Goal: Task Accomplishment & Management: Use online tool/utility

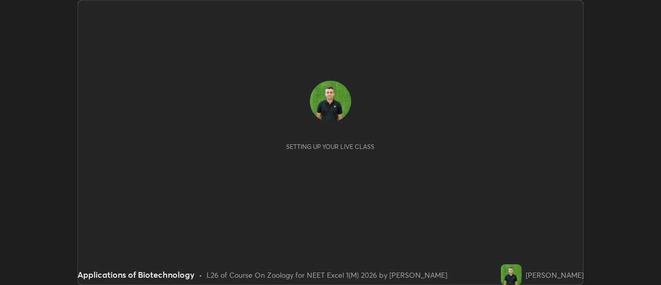
scroll to position [285, 661]
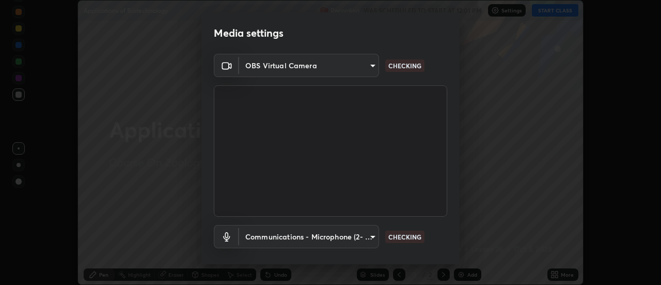
type input "53c4b7cbc328a4995fc4b8c7be764df9226d9c2517af644bb96dcd42f1451573"
type input "communications"
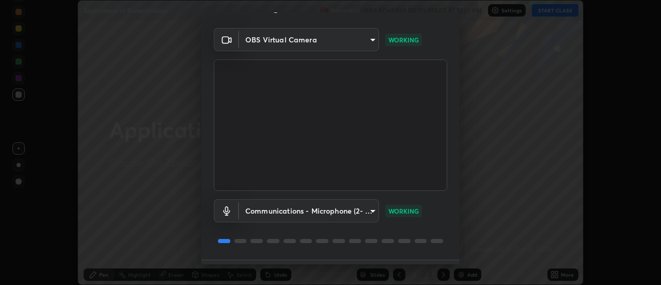
scroll to position [54, 0]
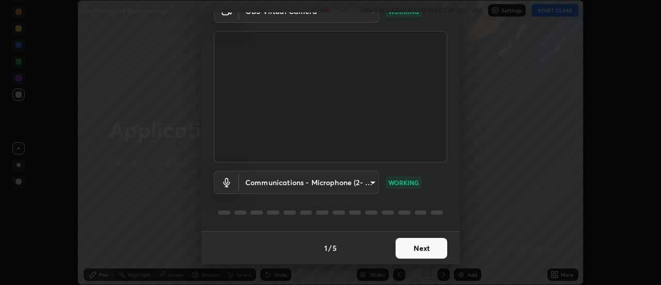
click at [424, 247] on button "Next" at bounding box center [422, 248] width 52 height 21
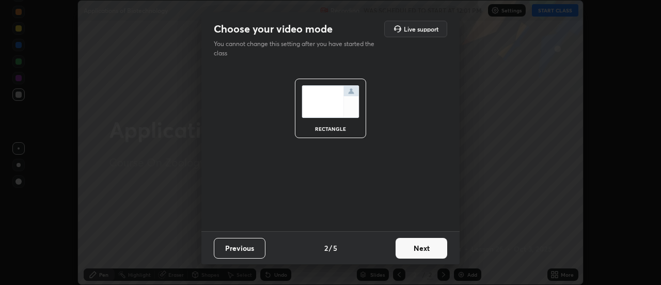
scroll to position [0, 0]
click at [432, 249] on button "Next" at bounding box center [422, 248] width 52 height 21
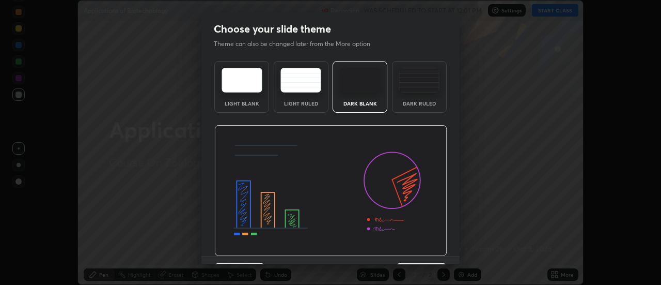
scroll to position [25, 0]
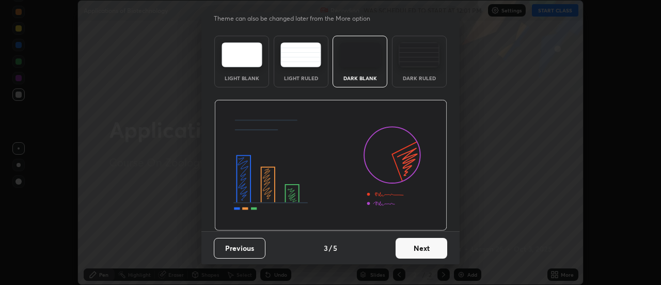
click at [433, 247] on button "Next" at bounding box center [422, 248] width 52 height 21
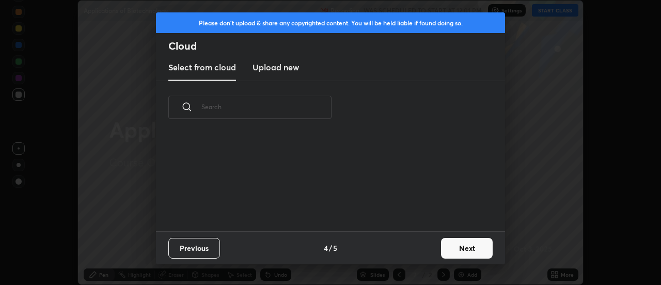
scroll to position [97, 332]
click at [463, 246] on button "Next" at bounding box center [467, 248] width 52 height 21
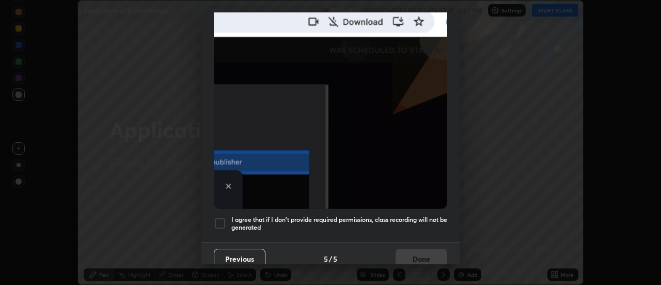
scroll to position [265, 0]
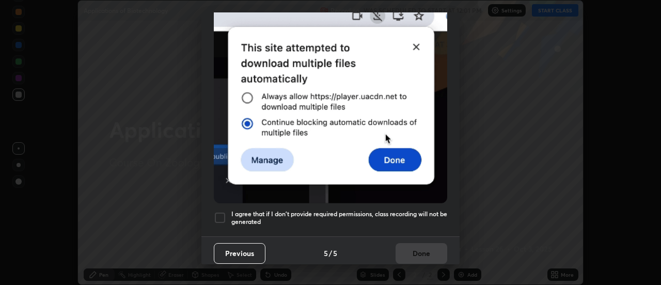
click at [429, 210] on h5 "I agree that if I don't provide required permissions, class recording will not …" at bounding box center [339, 218] width 216 height 16
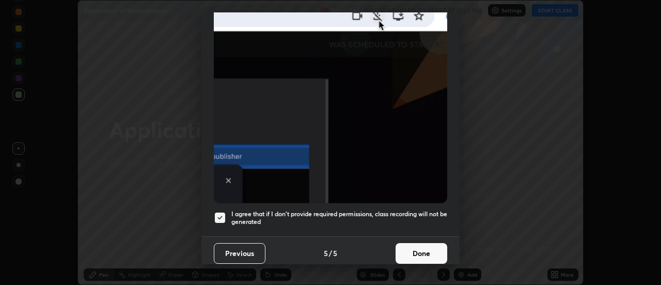
click at [428, 247] on button "Done" at bounding box center [422, 253] width 52 height 21
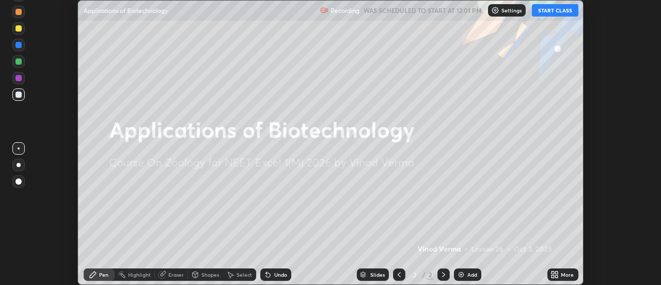
click at [555, 11] on button "START CLASS" at bounding box center [555, 10] width 46 height 12
